Goal: Information Seeking & Learning: Check status

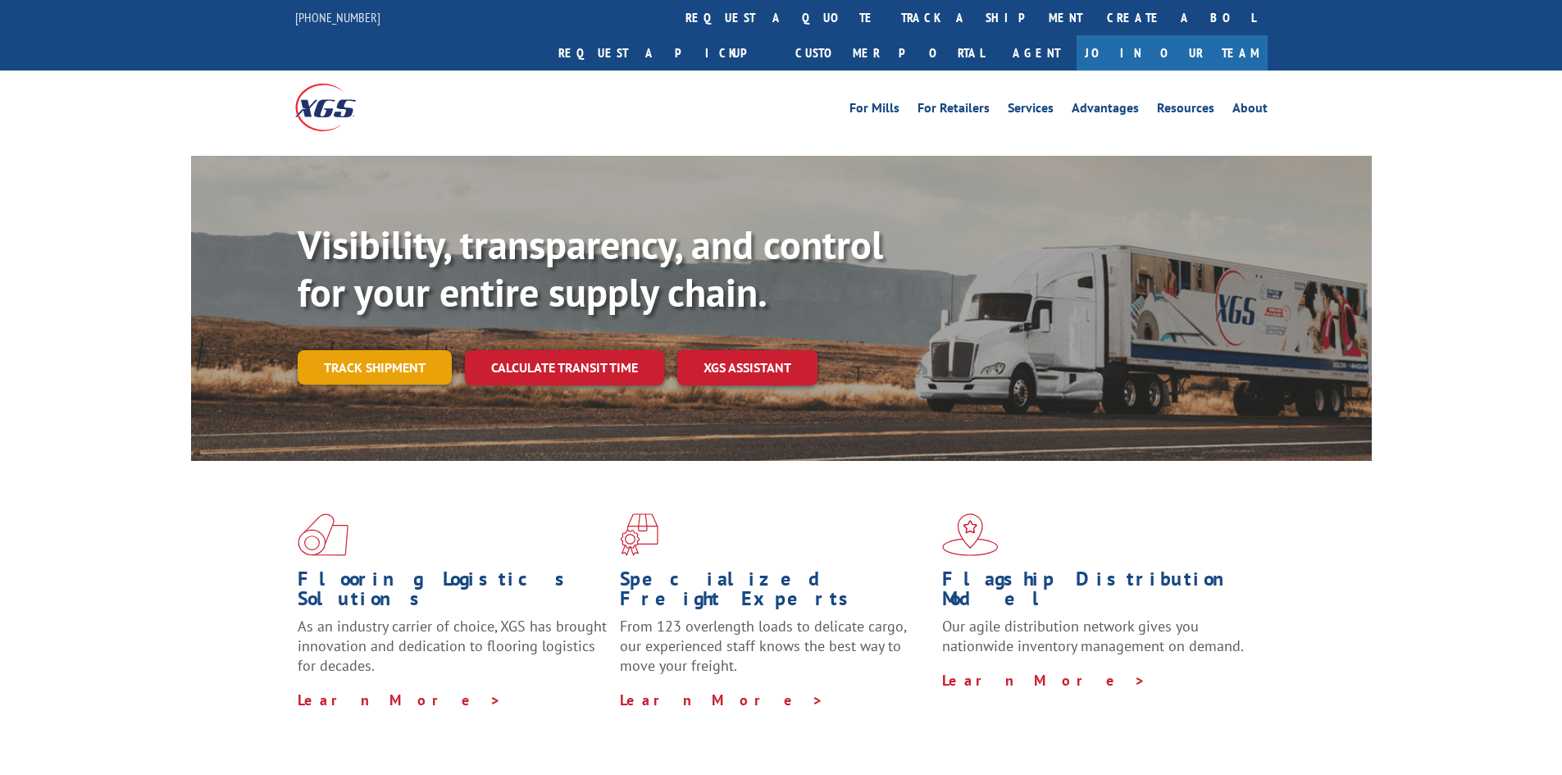
click at [380, 350] on link "Track shipment" at bounding box center [375, 367] width 154 height 34
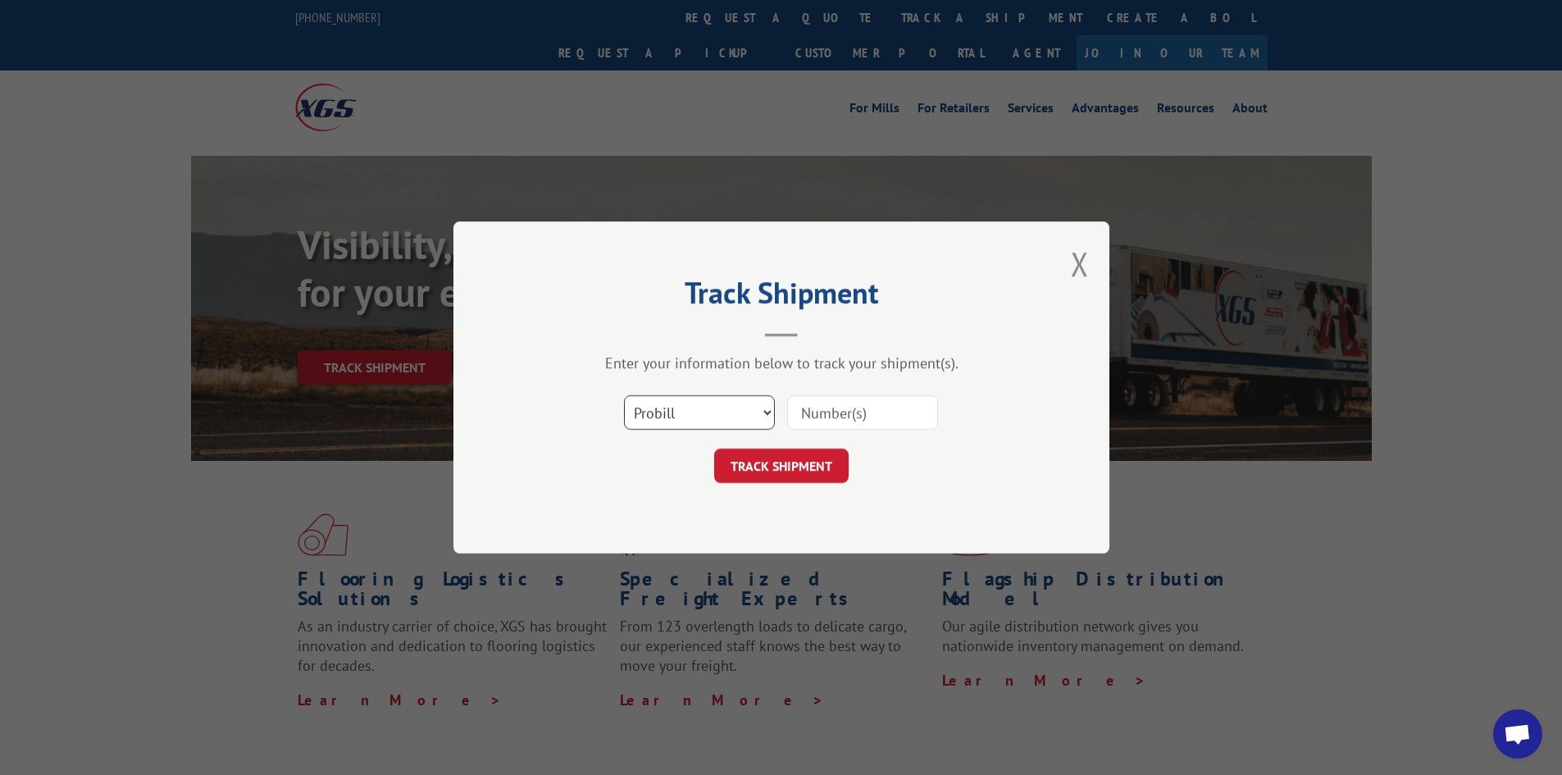
click at [715, 415] on select "Select category... Probill BOL PO" at bounding box center [699, 412] width 151 height 34
click at [624, 395] on select "Select category... Probill BOL PO" at bounding box center [699, 412] width 151 height 34
click at [681, 517] on div "Track Shipment Enter your information below to track your shipment(s). Select c…" at bounding box center [781, 387] width 656 height 332
click at [647, 414] on select "Select category... Probill BOL PO" at bounding box center [699, 412] width 151 height 34
select select "probill"
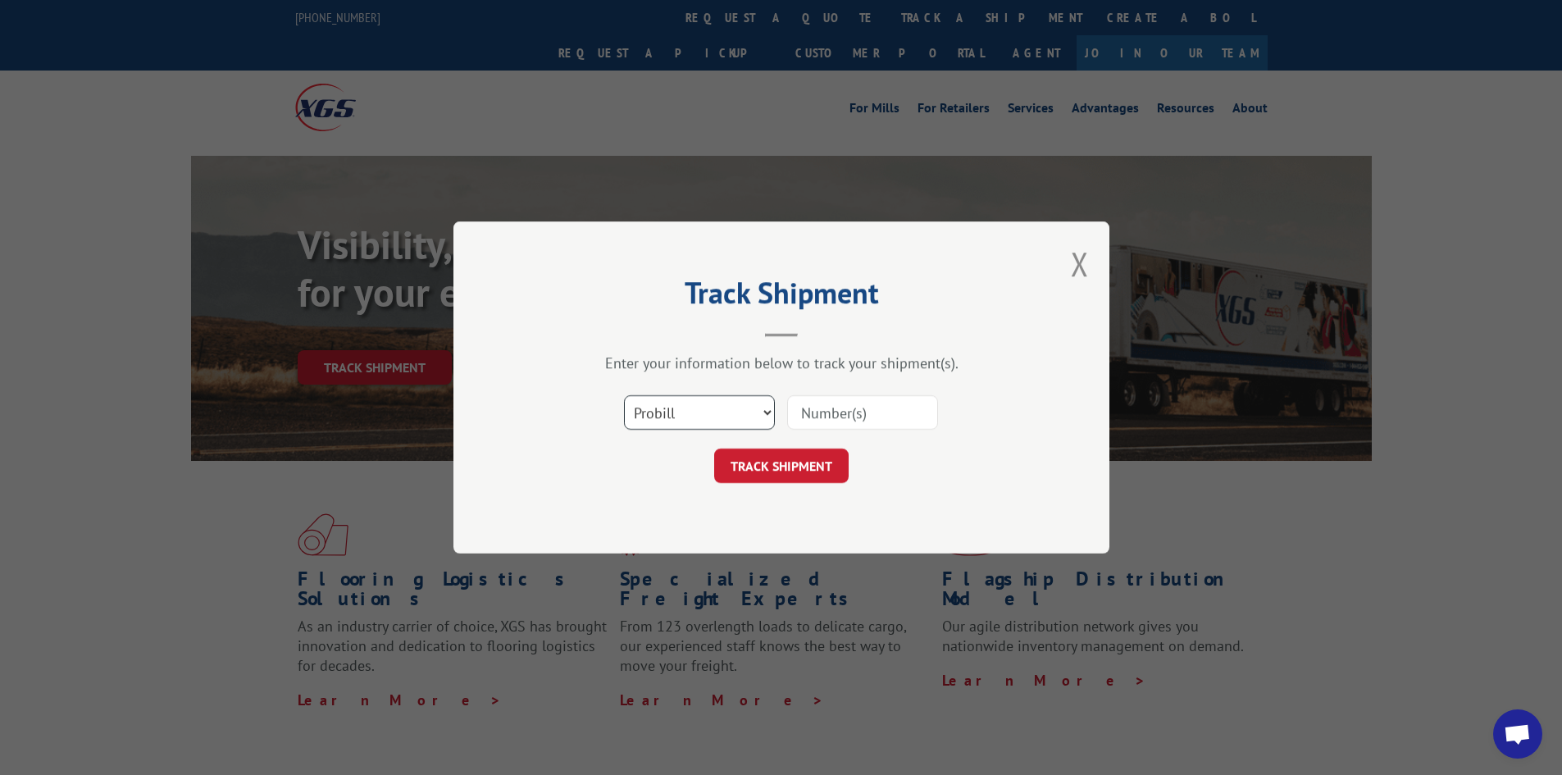
click at [624, 395] on select "Select category... Probill BOL PO" at bounding box center [699, 412] width 151 height 34
click at [820, 412] on input at bounding box center [862, 412] width 151 height 34
type input "16912199"
click at [781, 433] on div "Select category... Probill BOL PO 16912199" at bounding box center [781, 412] width 492 height 54
click at [773, 457] on button "TRACK SHIPMENT" at bounding box center [781, 465] width 134 height 34
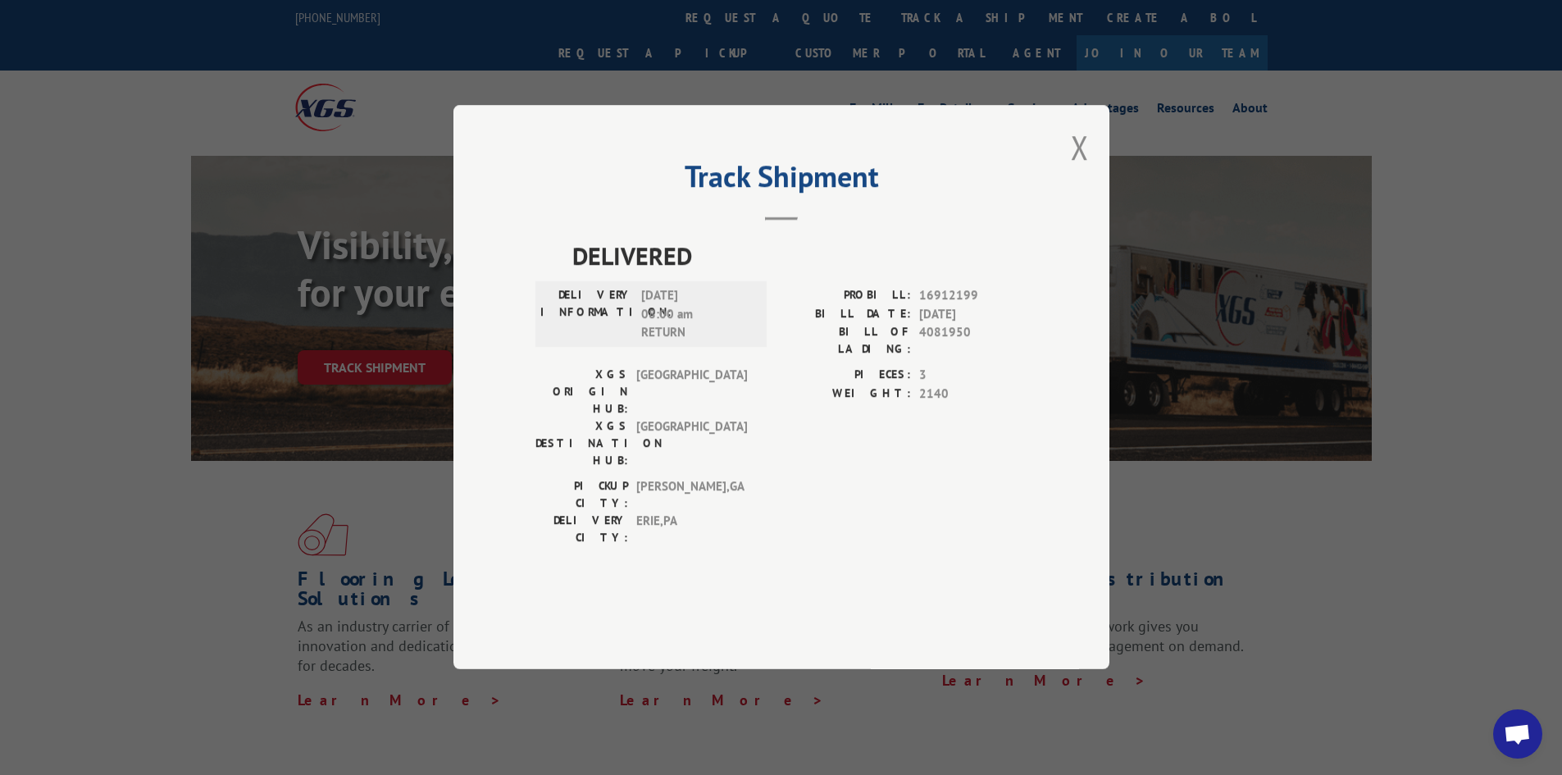
click at [1081, 169] on button "Close modal" at bounding box center [1080, 146] width 18 height 43
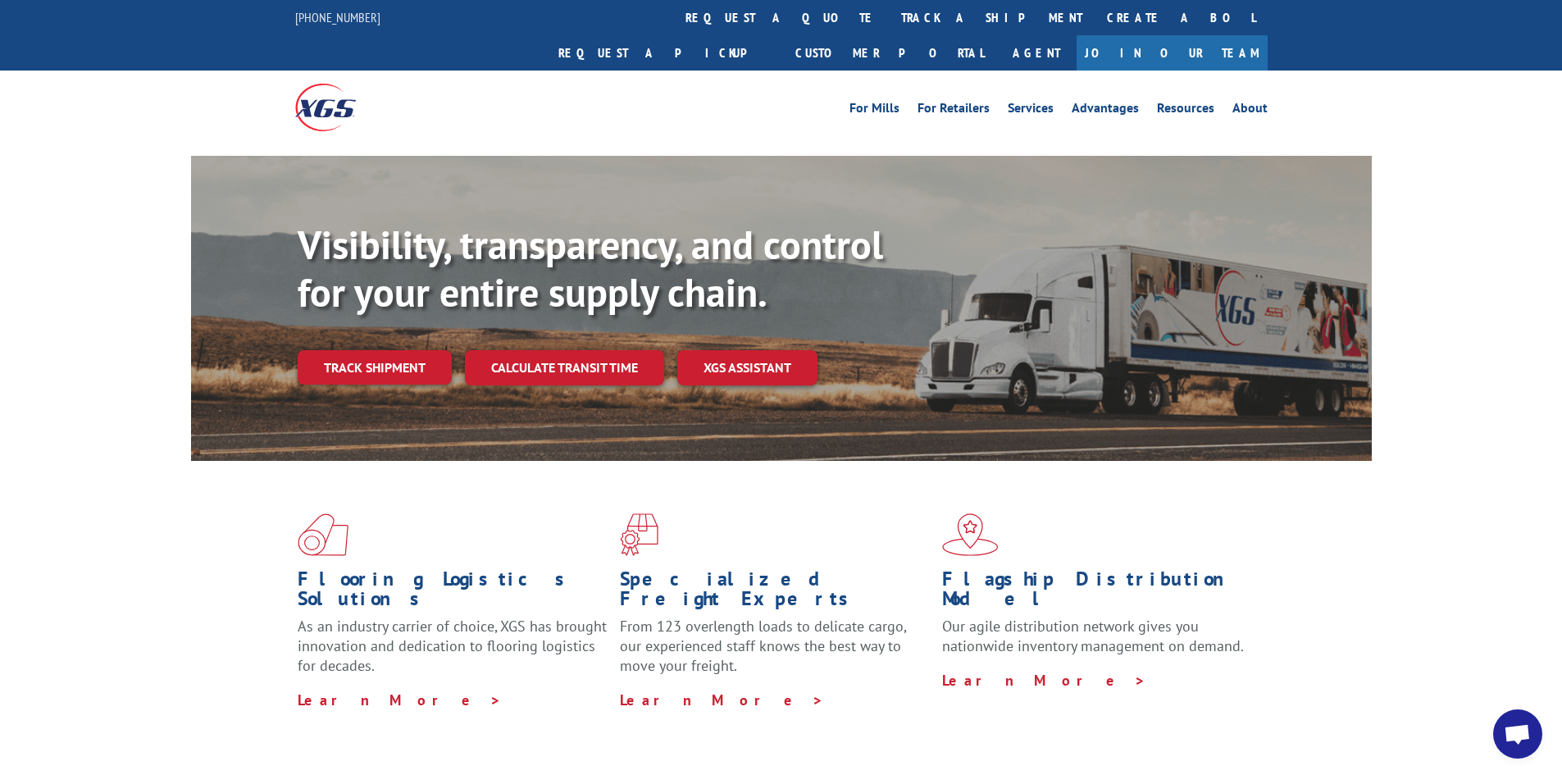
click at [716, 93] on div "For [PERSON_NAME] For Retailers Services Advantages Resources About For [PERSON…" at bounding box center [781, 106] width 972 height 73
